Goal: Transaction & Acquisition: Purchase product/service

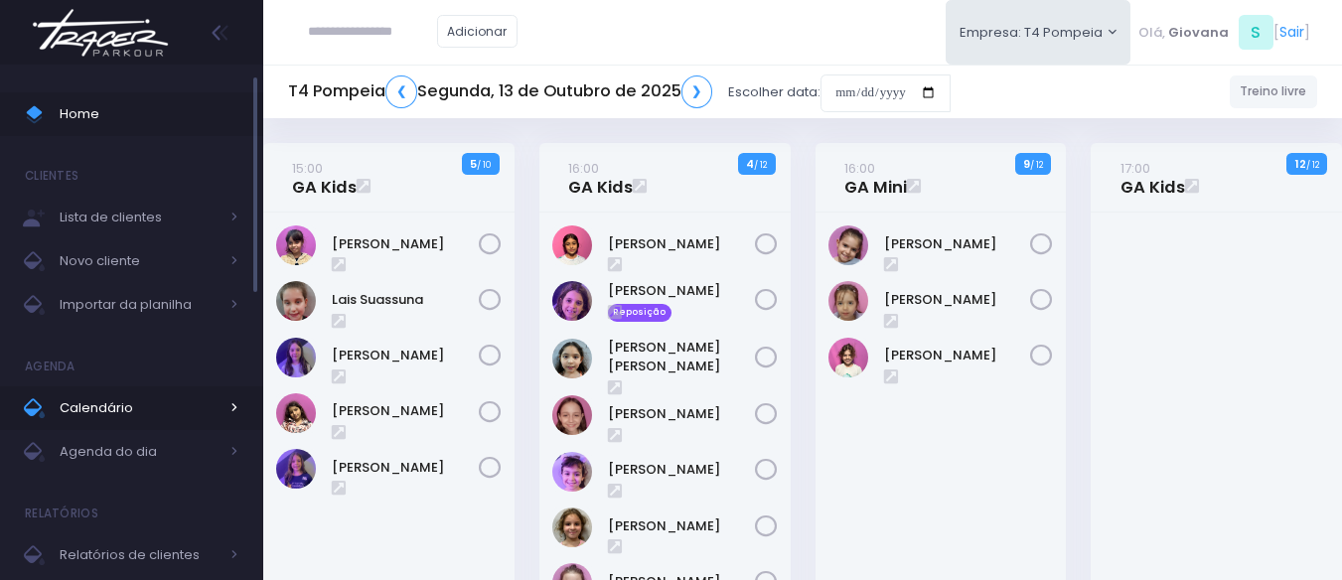
click at [137, 403] on span "Calendário" at bounding box center [139, 408] width 159 height 26
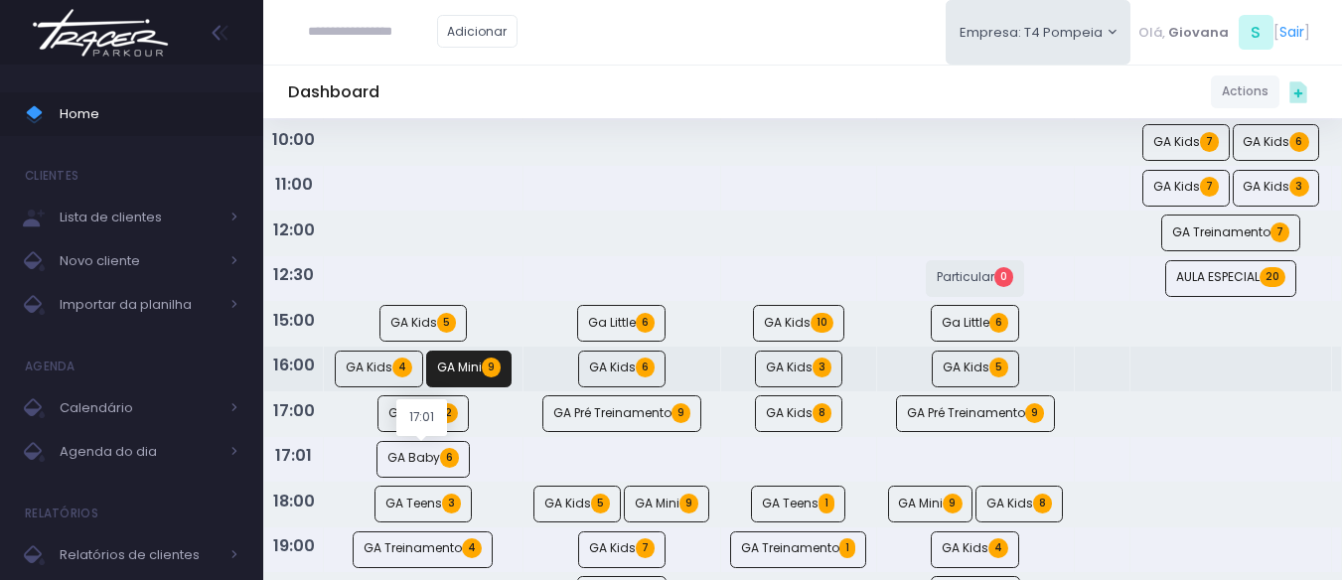
scroll to position [298, 0]
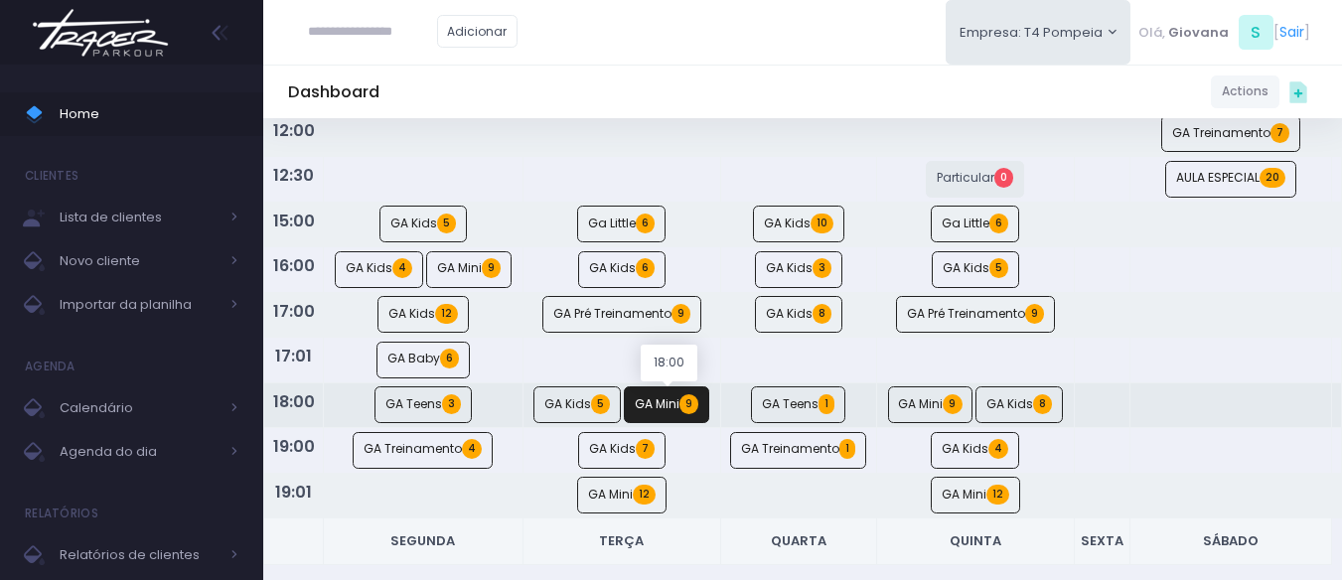
click at [685, 408] on span "9" at bounding box center [688, 404] width 19 height 20
click at [574, 405] on link "GA Kids 5" at bounding box center [576, 404] width 87 height 37
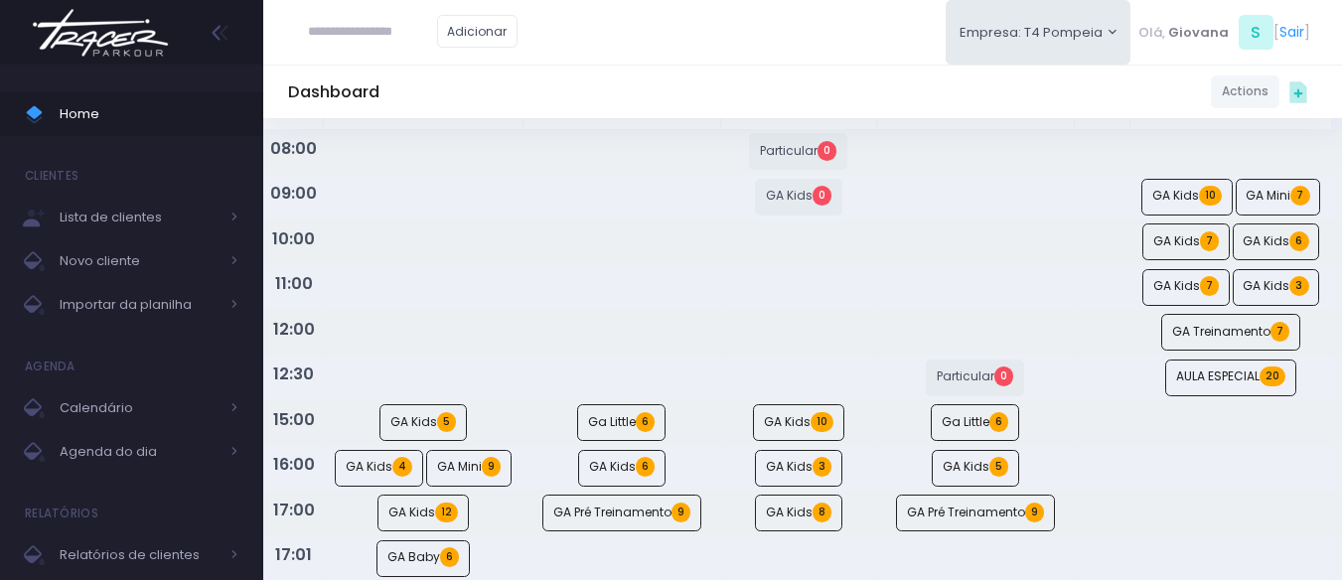
scroll to position [0, 0]
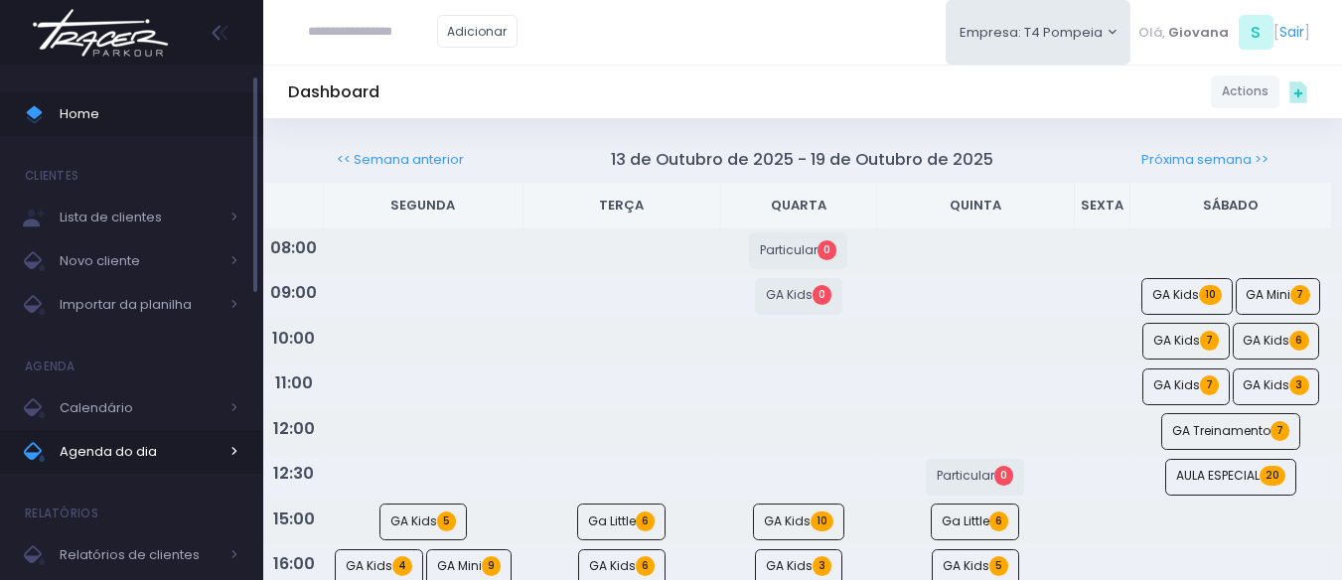
click at [169, 438] on link "Agenda do dia" at bounding box center [131, 452] width 263 height 44
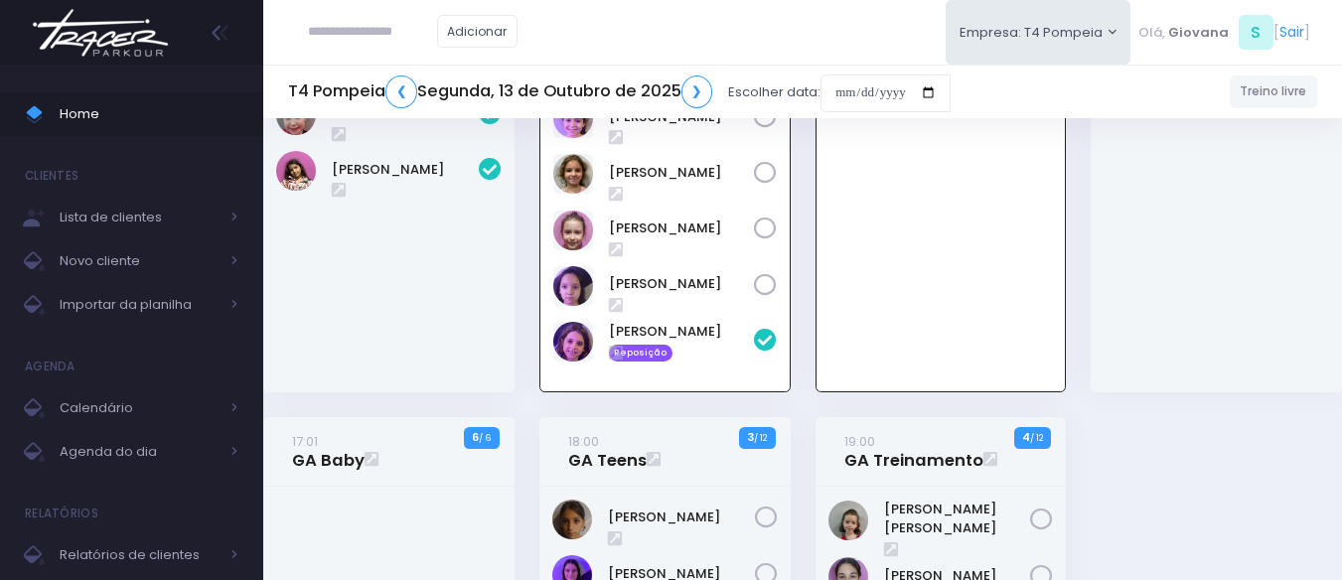
scroll to position [596, 0]
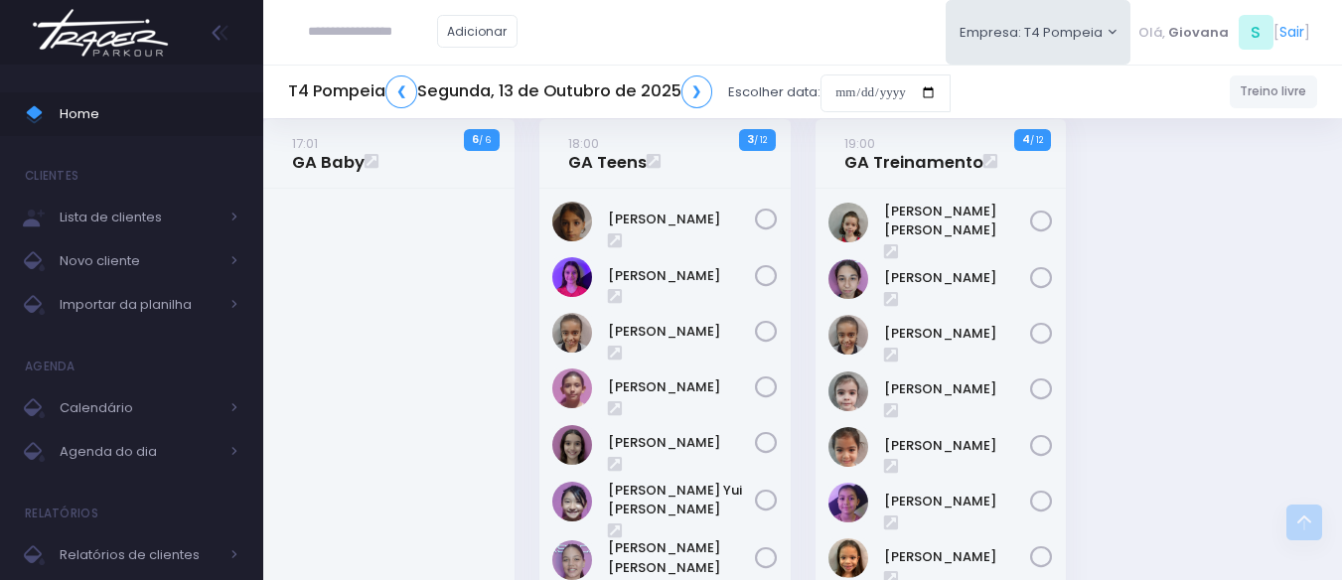
click at [479, 256] on div at bounding box center [388, 456] width 251 height 535
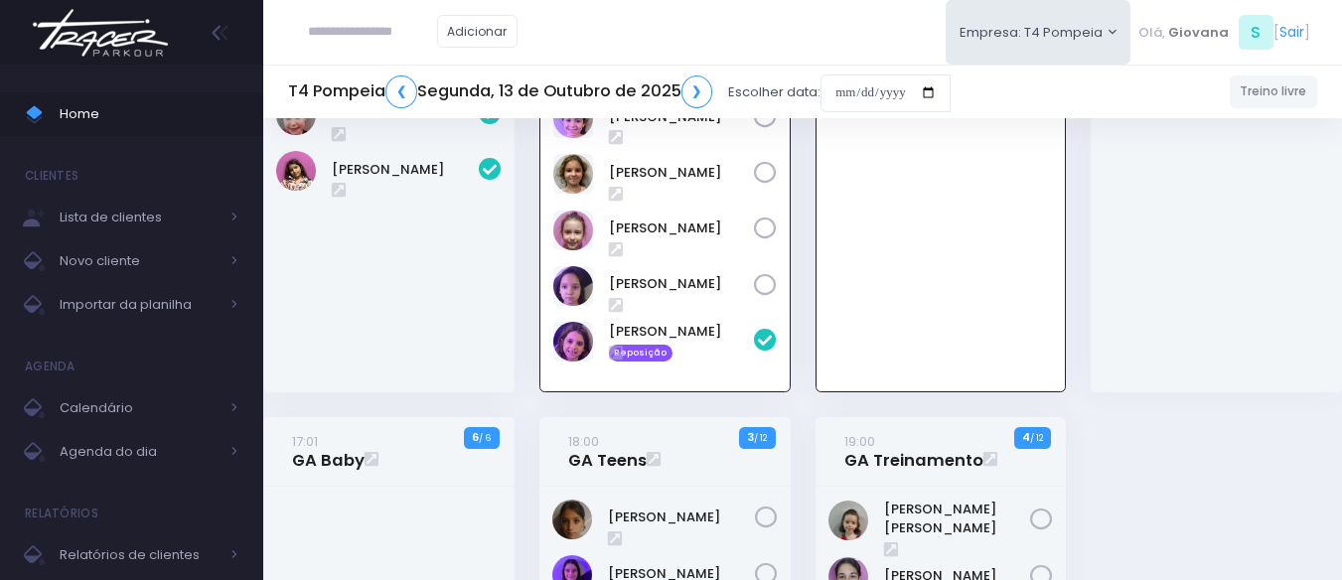
scroll to position [496, 0]
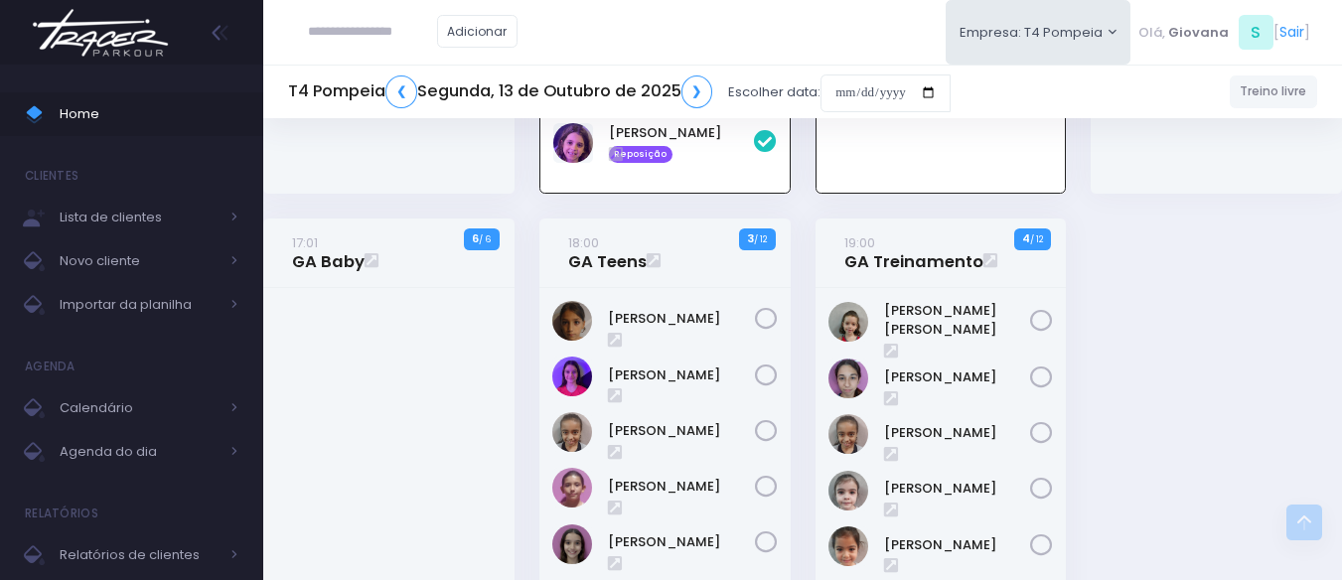
click at [373, 383] on div at bounding box center [388, 555] width 251 height 535
click at [349, 261] on link "17:01 GA Baby" at bounding box center [328, 252] width 72 height 40
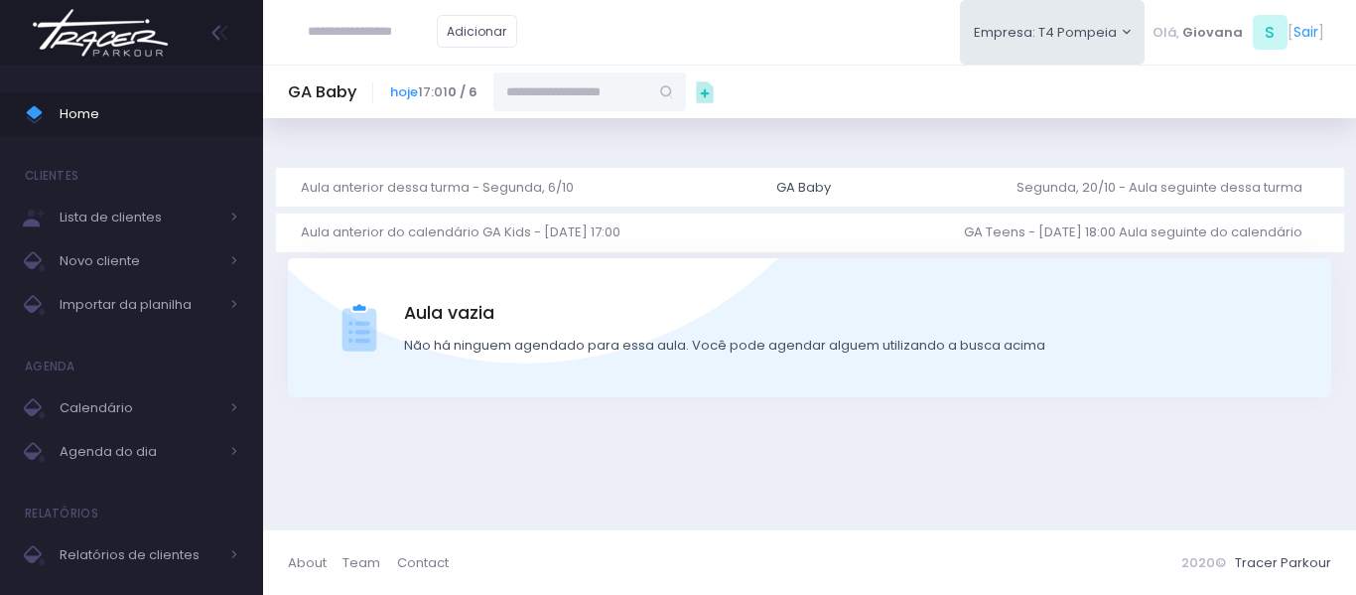
click at [373, 29] on input "text" at bounding box center [372, 32] width 129 height 38
paste input "**********"
click at [400, 29] on input "**********" at bounding box center [372, 32] width 129 height 38
click at [353, 34] on input "**********" at bounding box center [372, 32] width 129 height 38
click at [351, 29] on input "**********" at bounding box center [372, 32] width 129 height 38
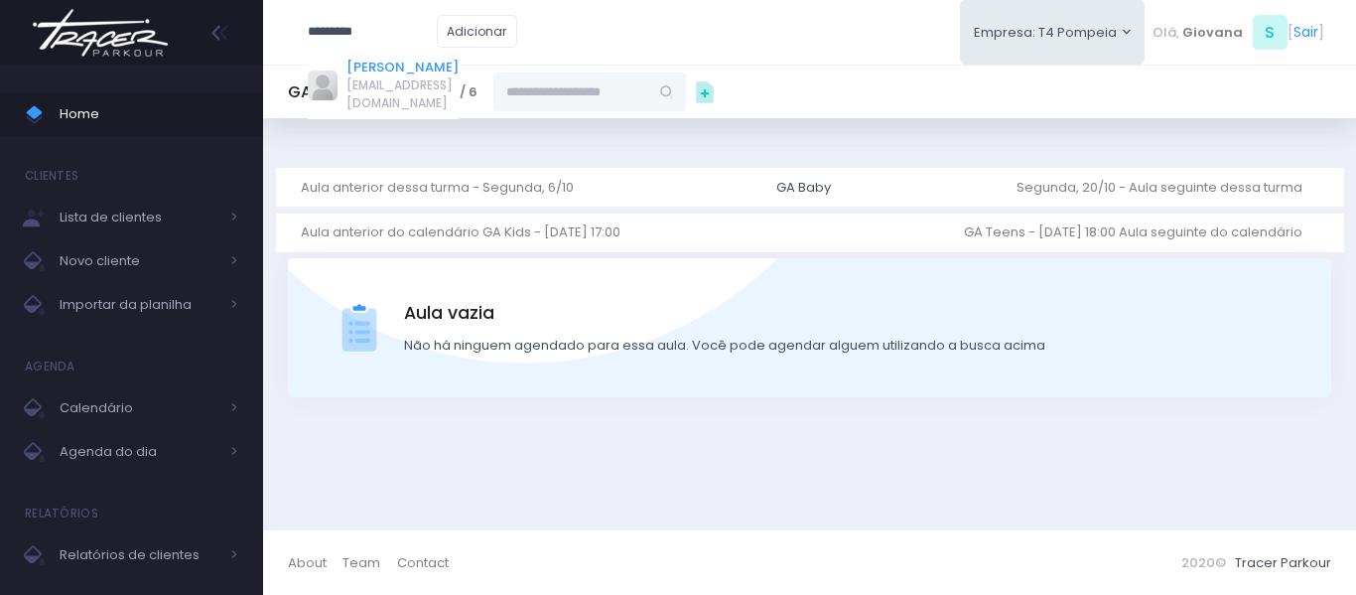
click at [452, 73] on link "Katherine Melo" at bounding box center [403, 68] width 112 height 20
type input "**********"
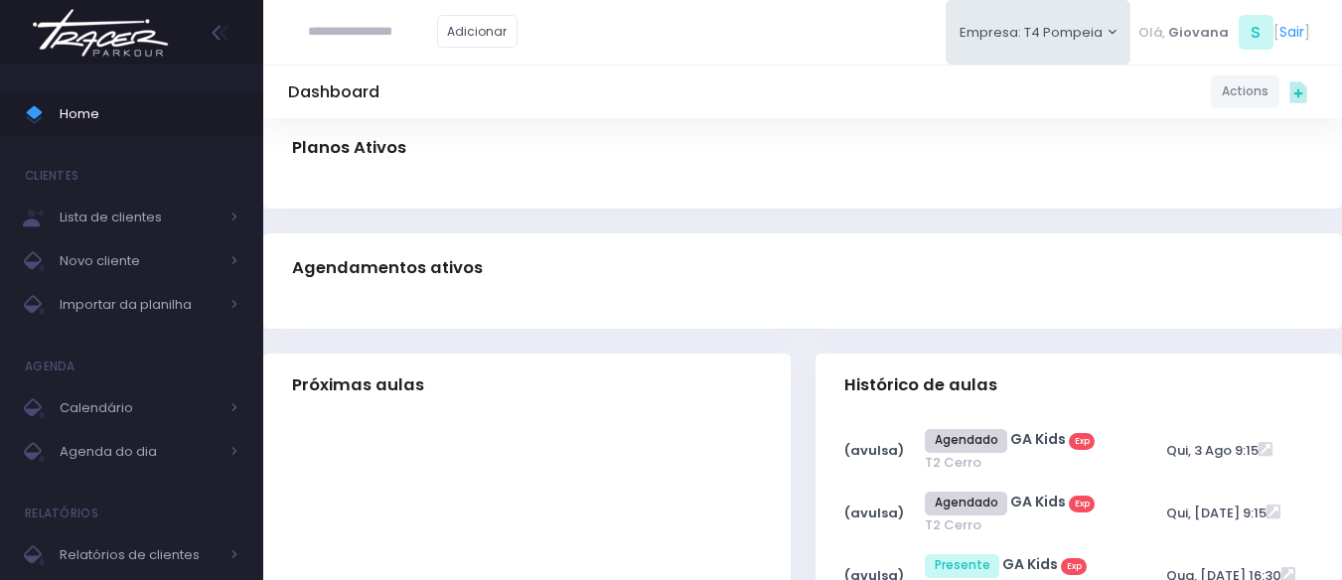
scroll to position [298, 0]
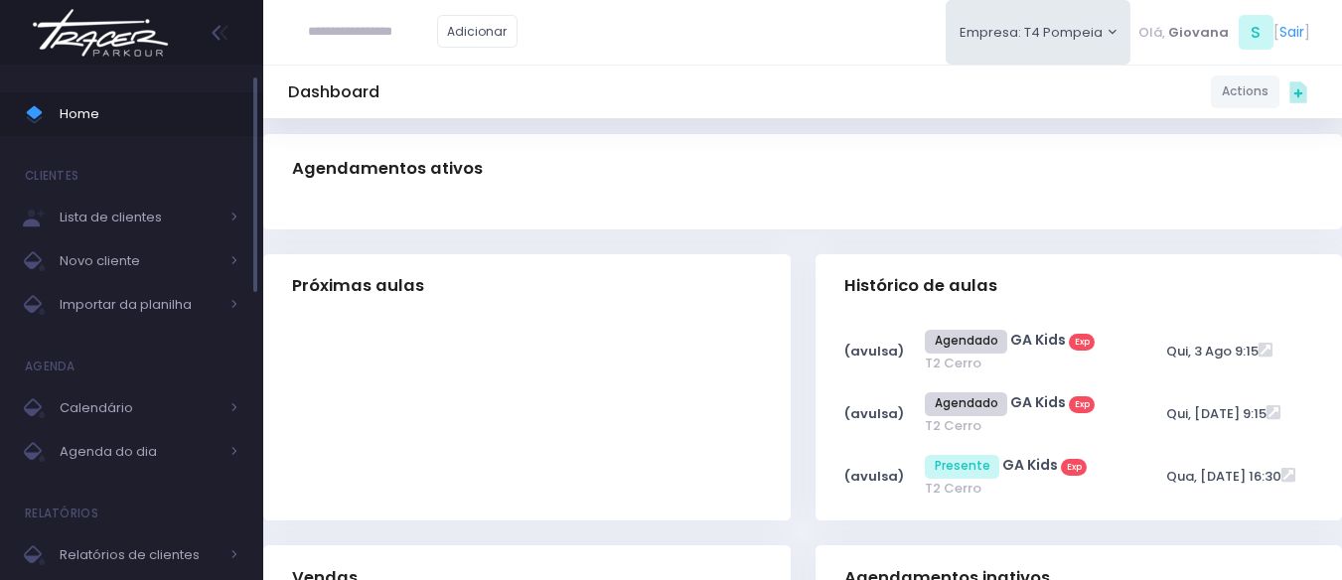
click at [119, 100] on link "Home" at bounding box center [131, 114] width 263 height 44
click at [180, 457] on span "Agenda do dia" at bounding box center [139, 452] width 159 height 26
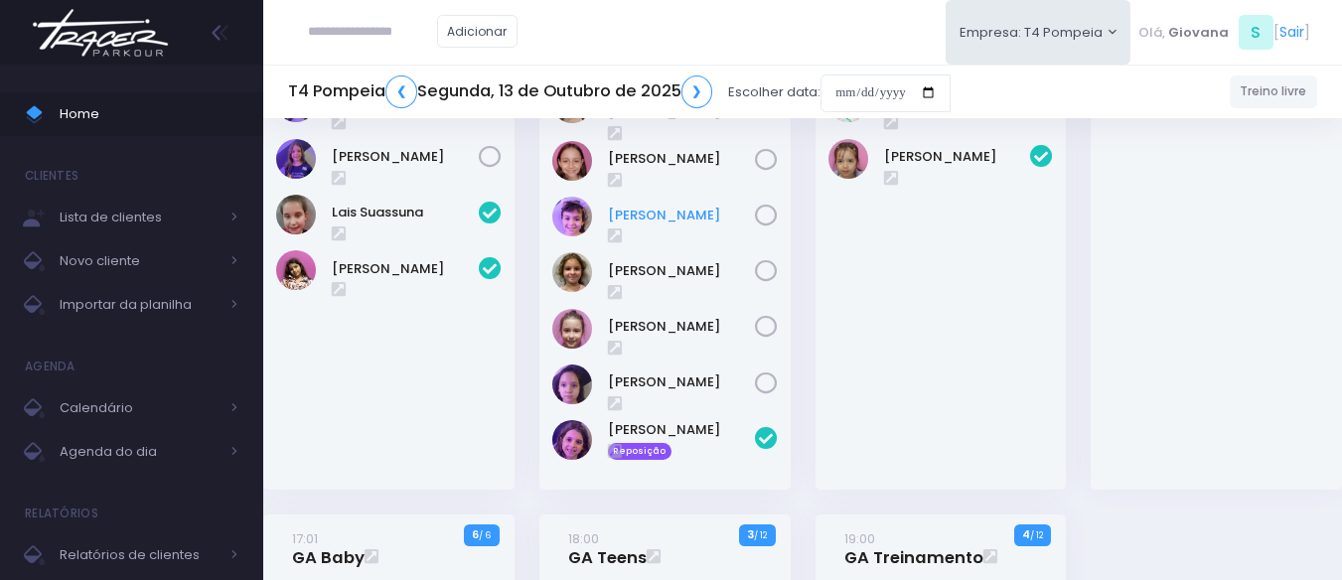
scroll to position [99, 0]
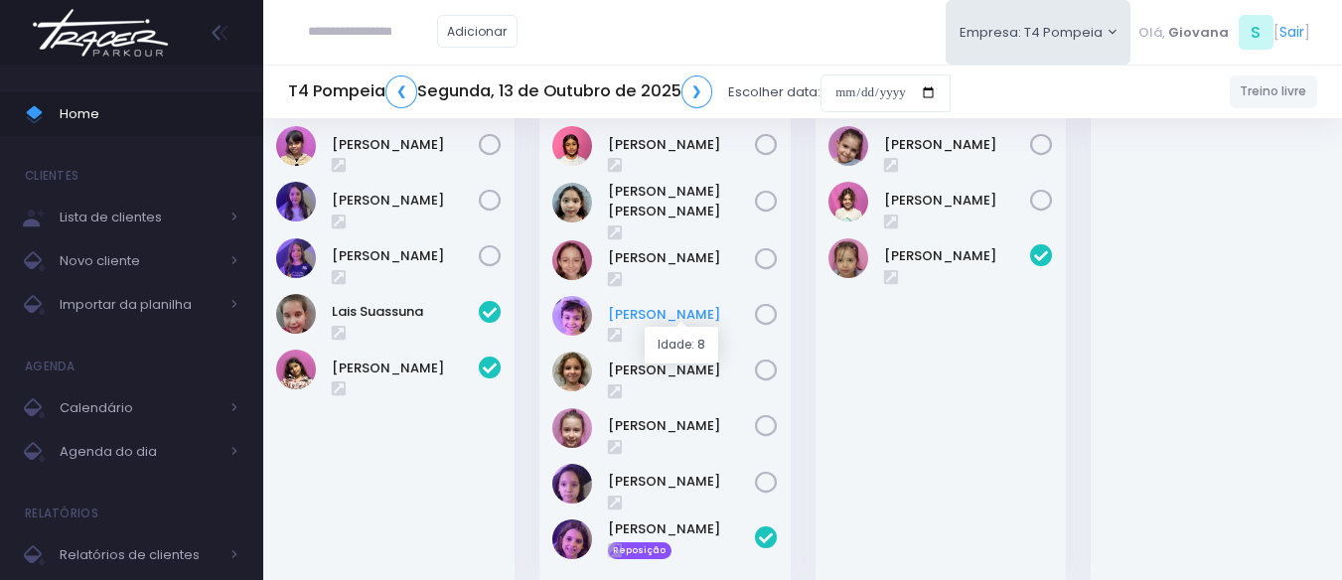
click at [648, 313] on link "Nina Loureiro" at bounding box center [681, 315] width 147 height 20
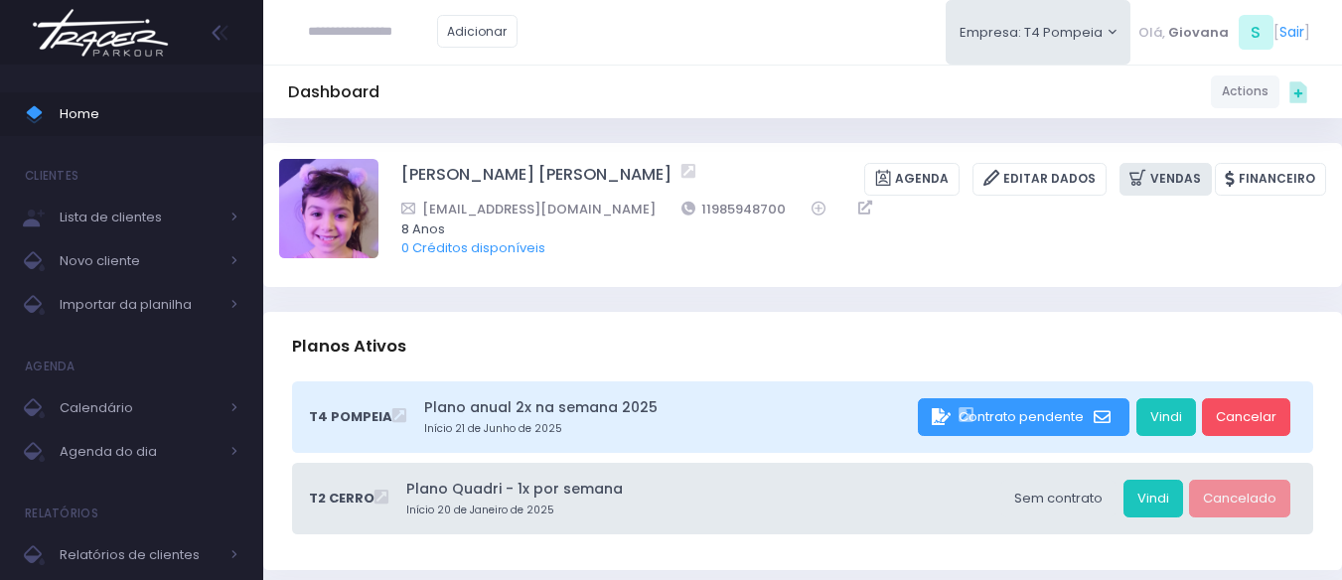
click at [1145, 177] on icon at bounding box center [1139, 178] width 21 height 23
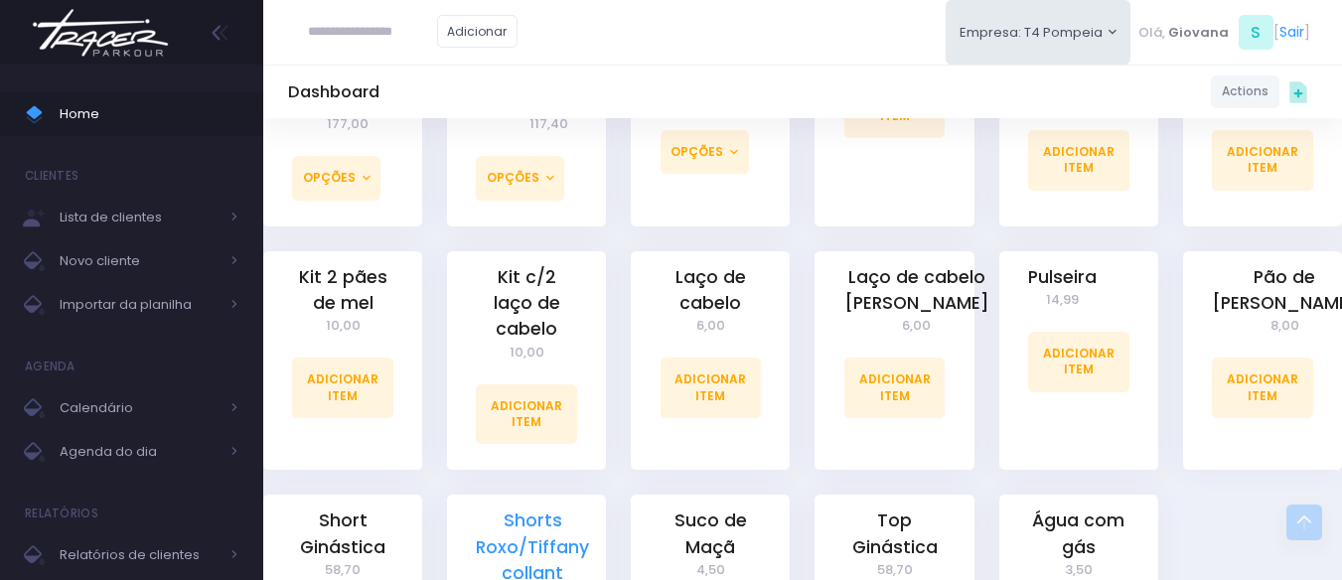
scroll to position [993, 0]
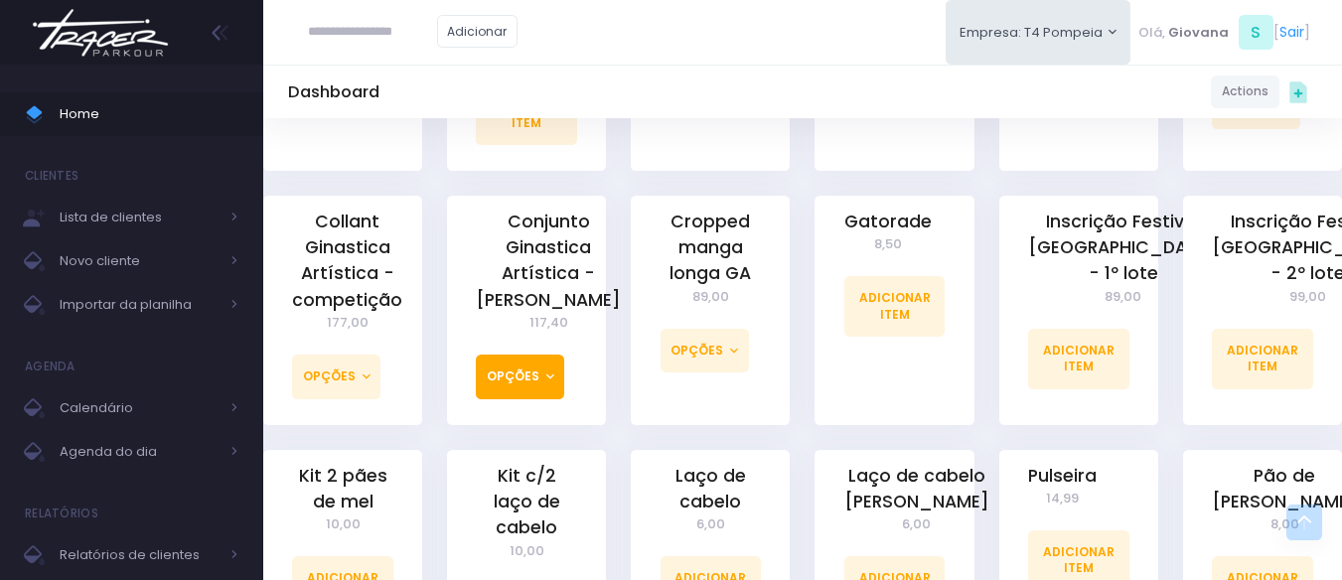
click at [527, 370] on button "Opções" at bounding box center [520, 376] width 88 height 44
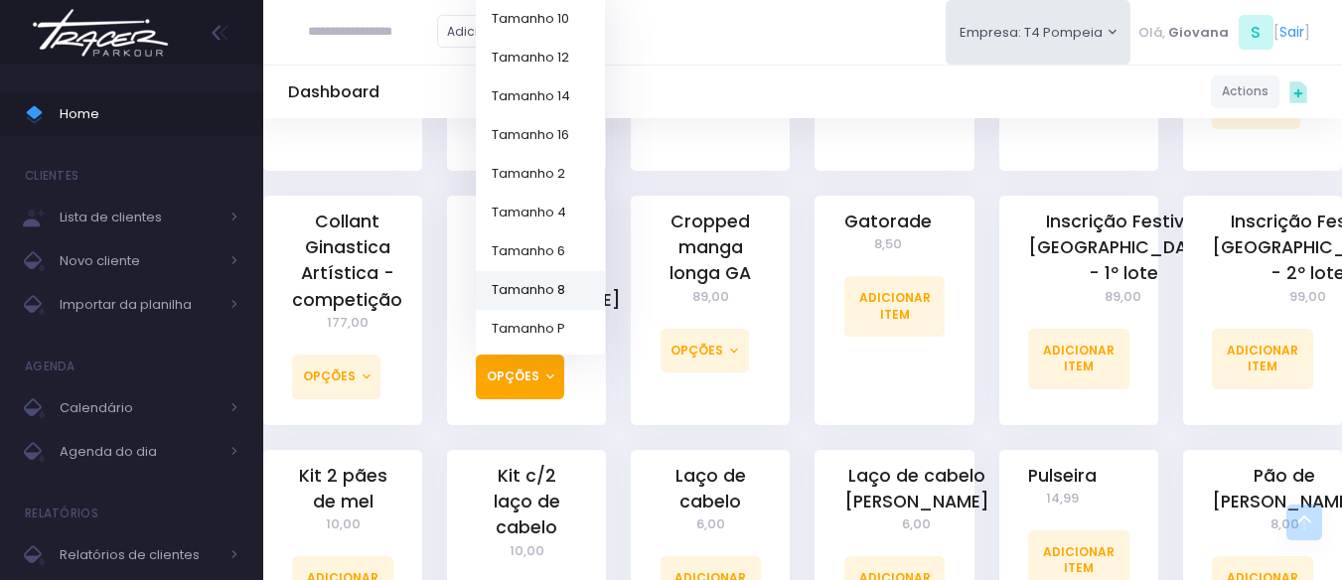
click at [567, 270] on link "Tamanho 8" at bounding box center [540, 289] width 129 height 39
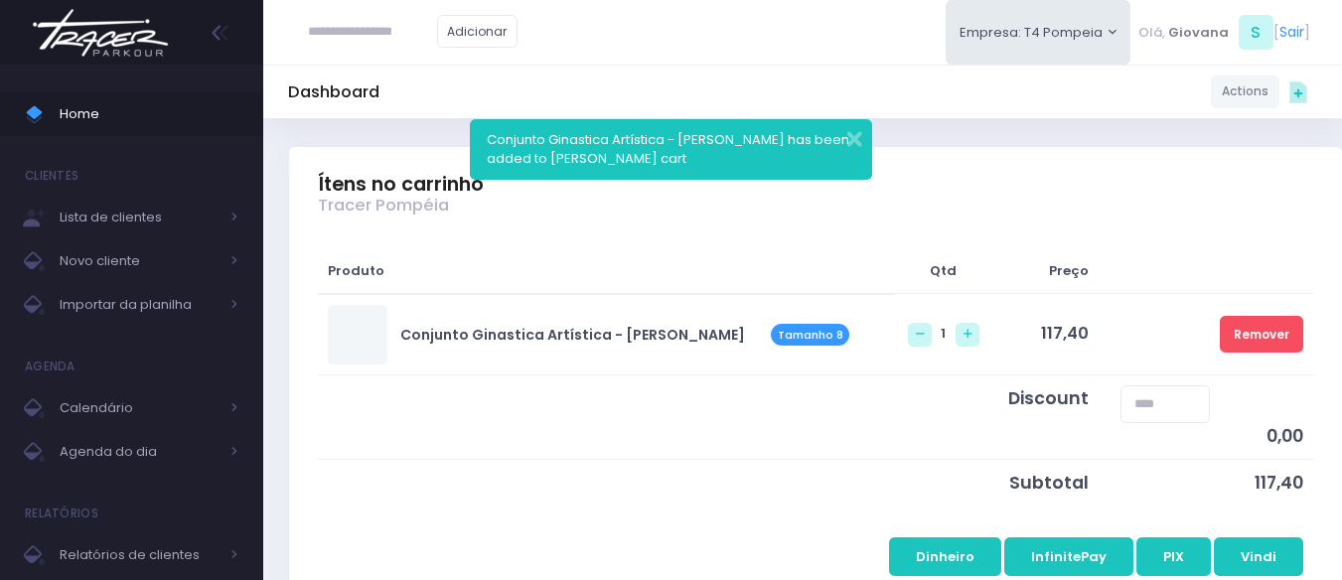
scroll to position [298, 0]
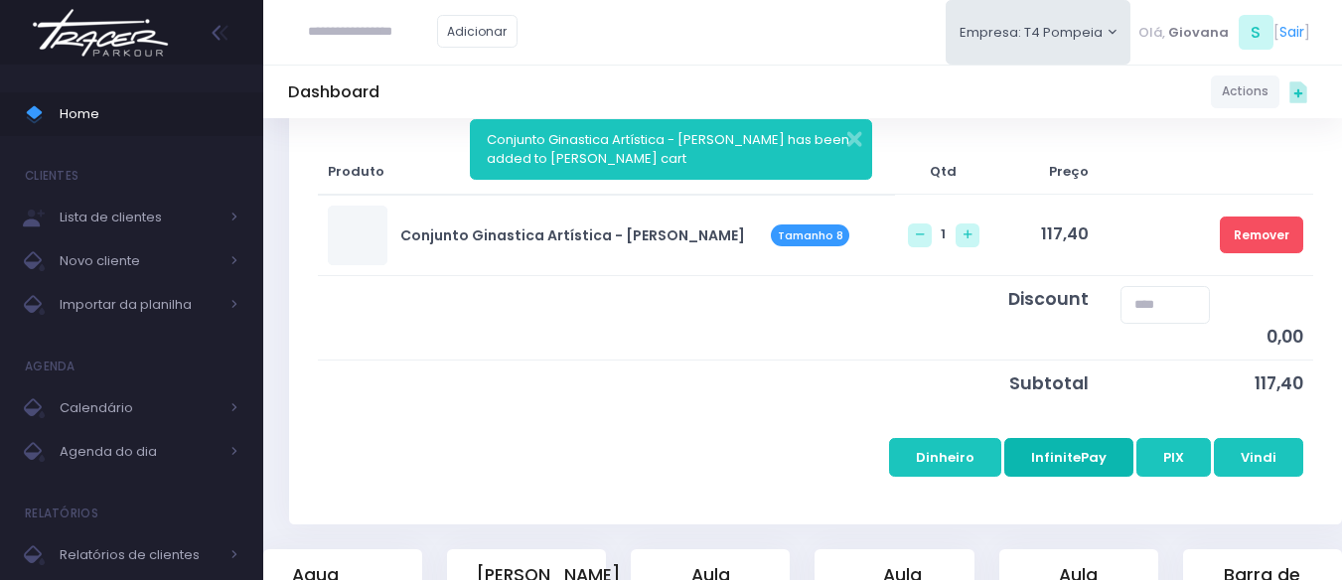
click at [1104, 463] on button "InfinitePay" at bounding box center [1068, 457] width 129 height 38
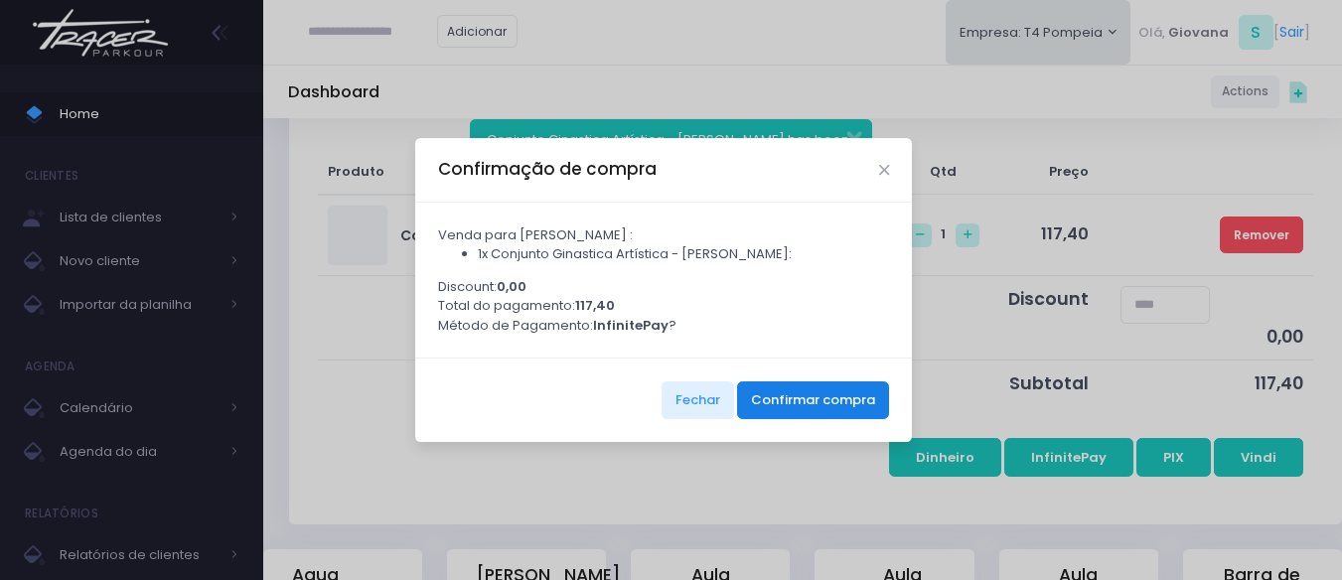
click at [842, 415] on button "Confirmar compra" at bounding box center [813, 400] width 152 height 38
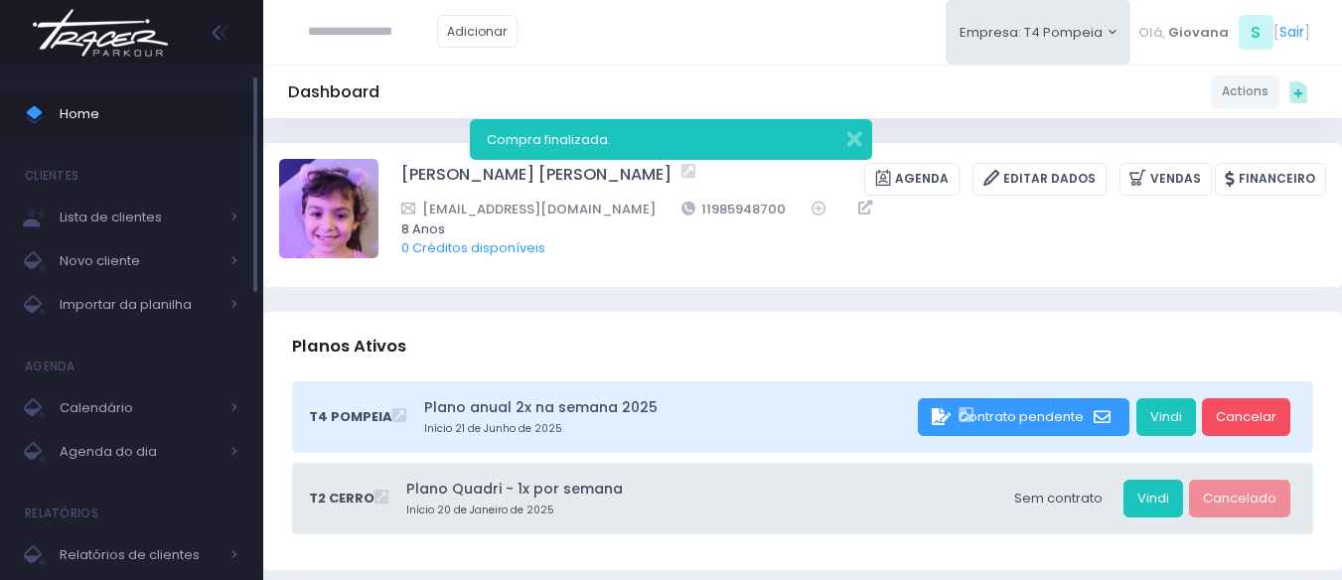
click at [119, 108] on span "Home" at bounding box center [149, 114] width 179 height 26
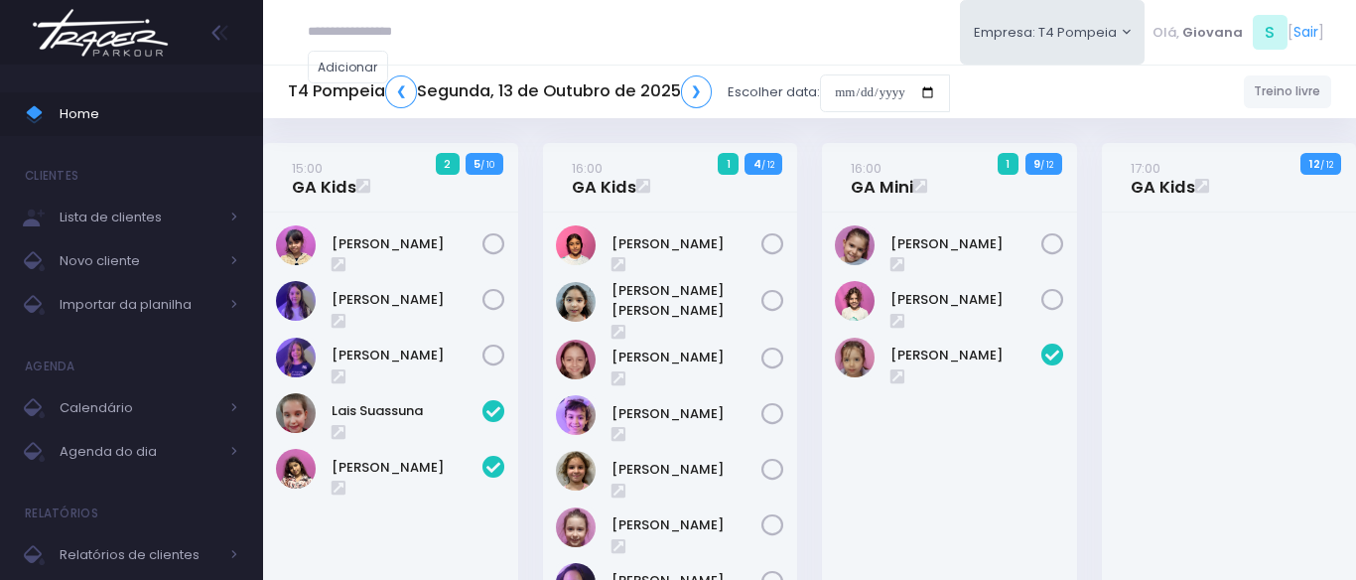
click at [121, 113] on span "Home" at bounding box center [149, 114] width 179 height 26
